Goal: Find specific page/section: Find specific page/section

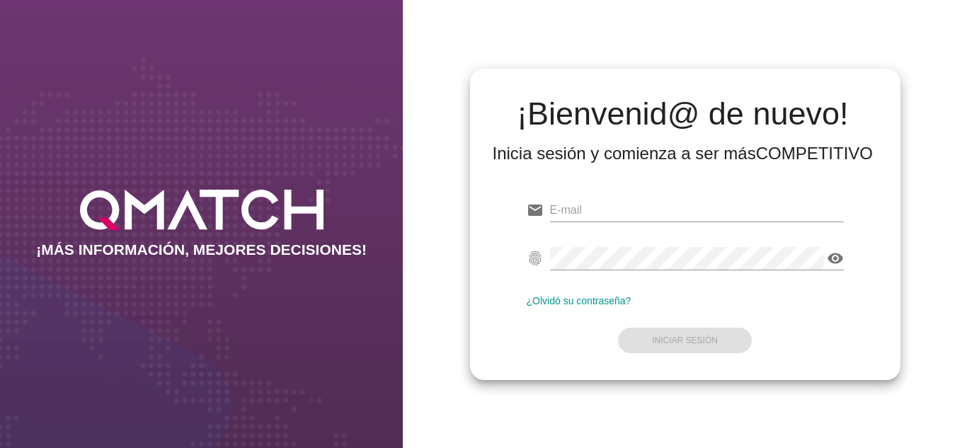
type input "[PERSON_NAME][EMAIL_ADDRESS][DOMAIN_NAME]"
click at [466, 272] on div "¡Bienvenid@ de nuevo! Inicia sesión y comienza a ser más COMPETITIVO email [PER…" at bounding box center [685, 224] width 564 height 448
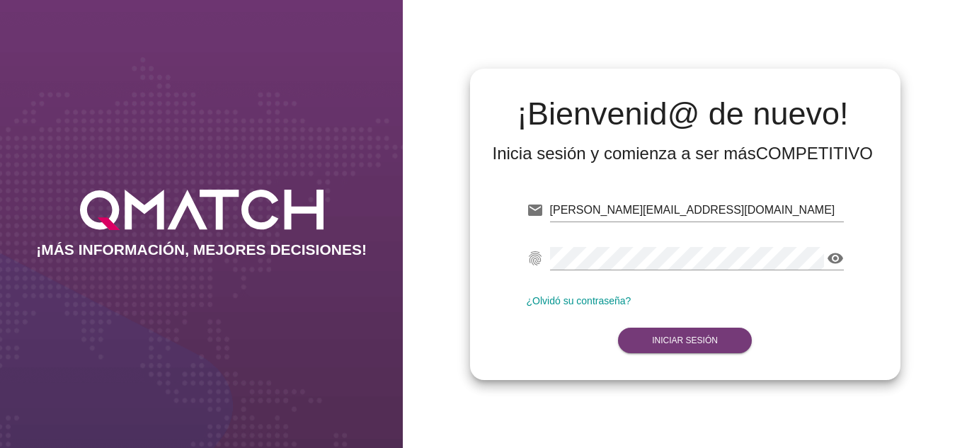
click at [643, 331] on button "Iniciar Sesión" at bounding box center [685, 340] width 134 height 25
click at [657, 339] on strong "Iniciar Sesión" at bounding box center [685, 340] width 66 height 10
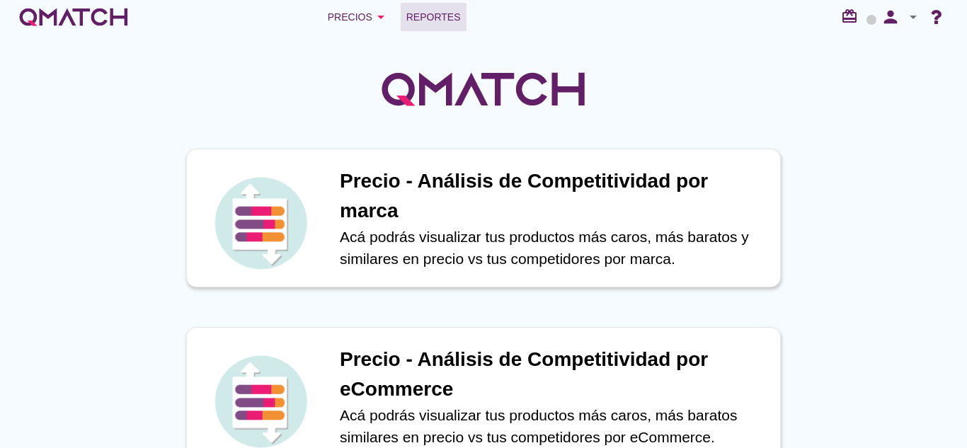
click at [439, 21] on span "Reportes" at bounding box center [433, 16] width 54 height 17
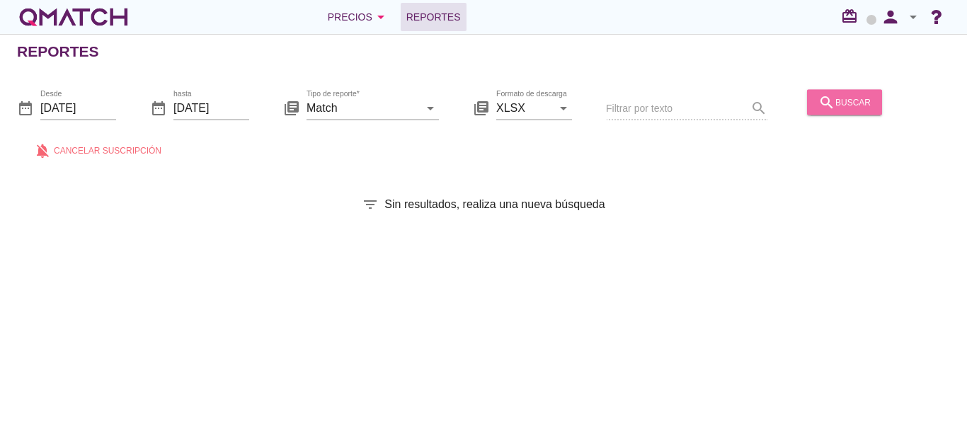
click at [827, 109] on icon "search" at bounding box center [826, 101] width 17 height 17
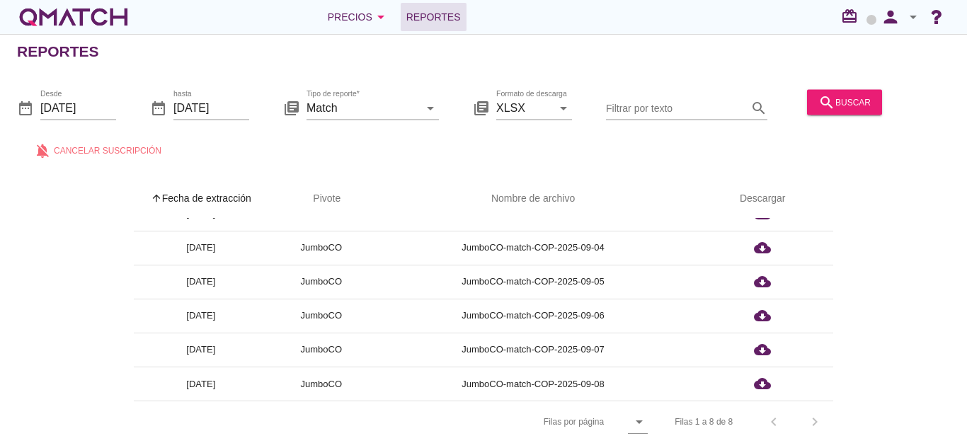
scroll to position [5, 0]
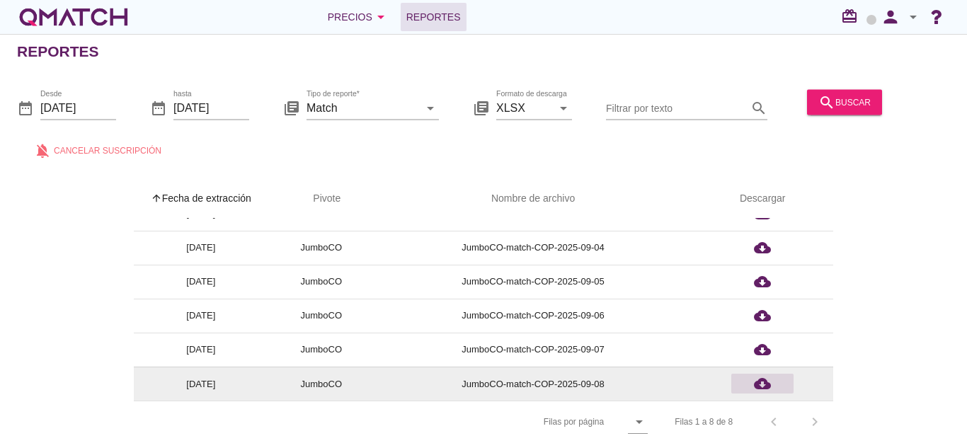
click at [758, 385] on icon "cloud_download" at bounding box center [762, 383] width 17 height 17
